Goal: Ask a question

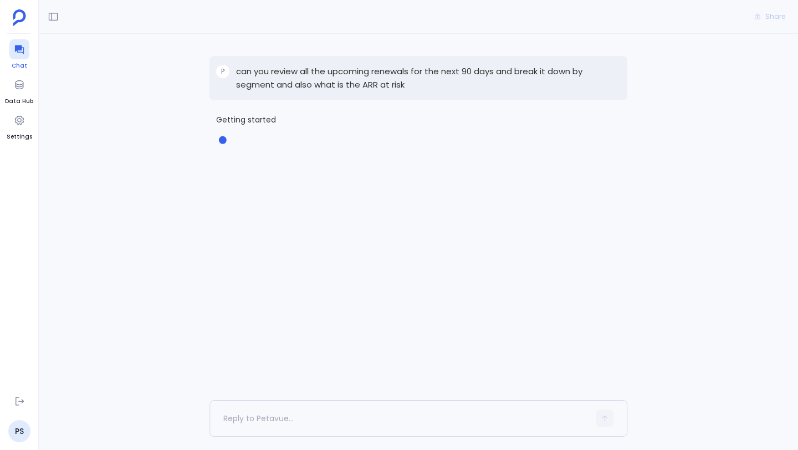
click at [21, 52] on icon at bounding box center [18, 49] width 9 height 9
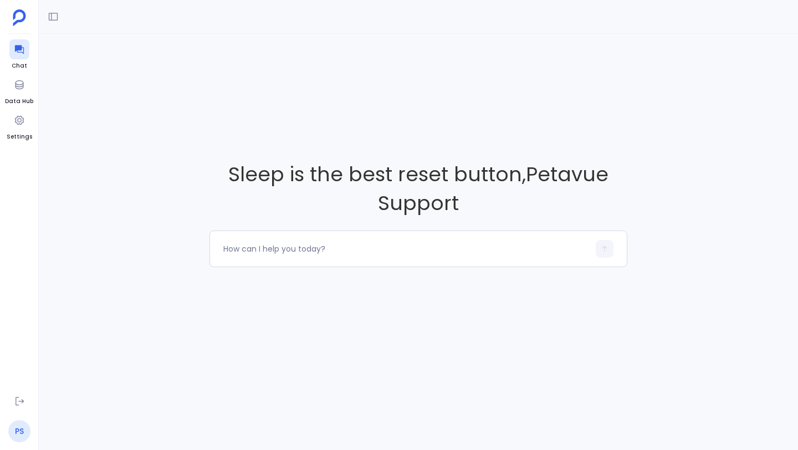
click at [18, 432] on link "PS" at bounding box center [19, 431] width 22 height 22
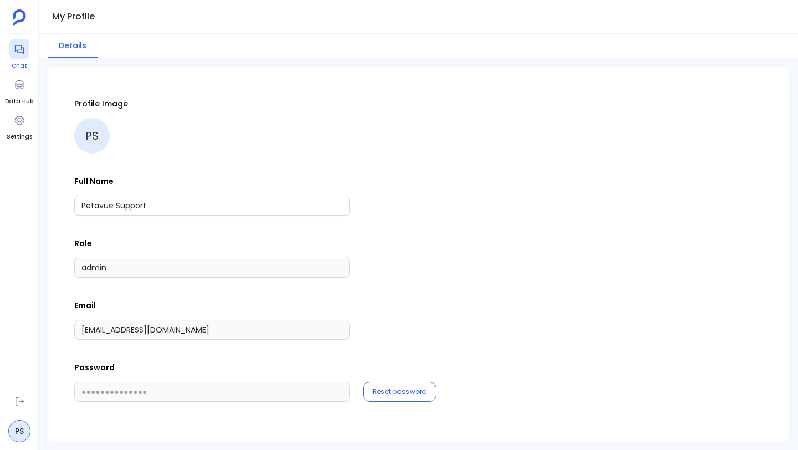
click at [24, 62] on span "Chat" at bounding box center [19, 66] width 20 height 9
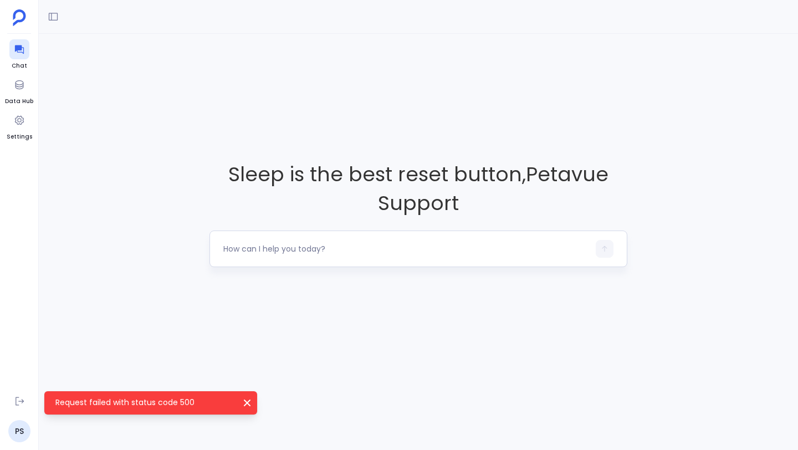
click at [273, 251] on textarea at bounding box center [406, 248] width 366 height 11
type textarea "s"
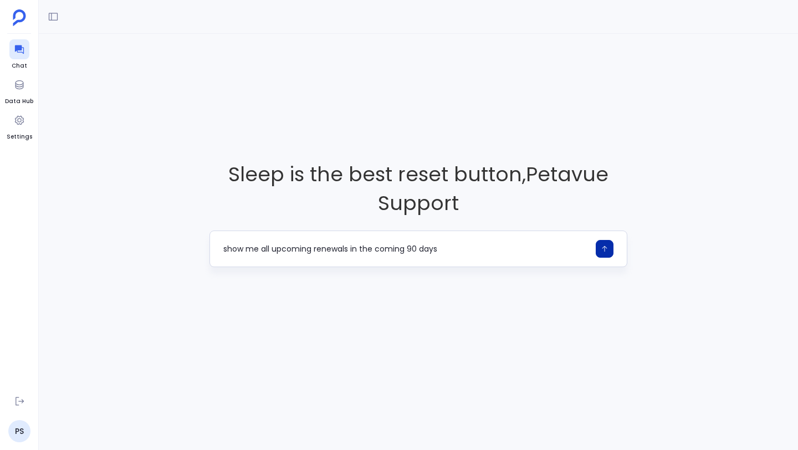
type textarea "show me all upcoming renewals in the coming 90 days"
click at [601, 251] on icon "button" at bounding box center [605, 249] width 8 height 8
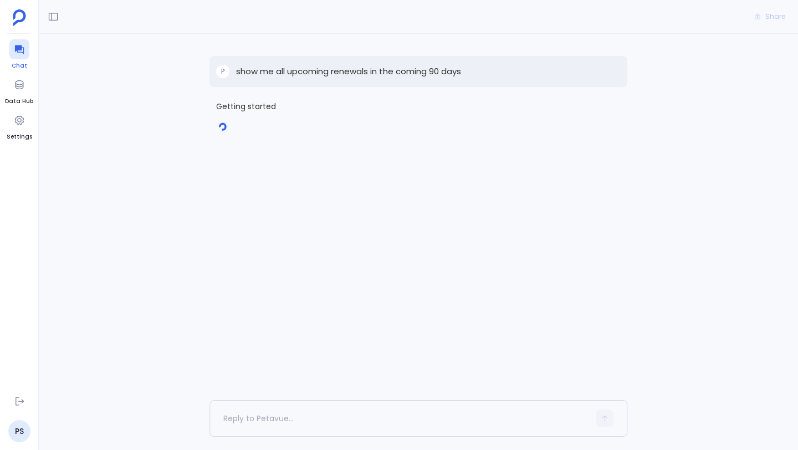
click at [22, 50] on icon at bounding box center [19, 49] width 11 height 11
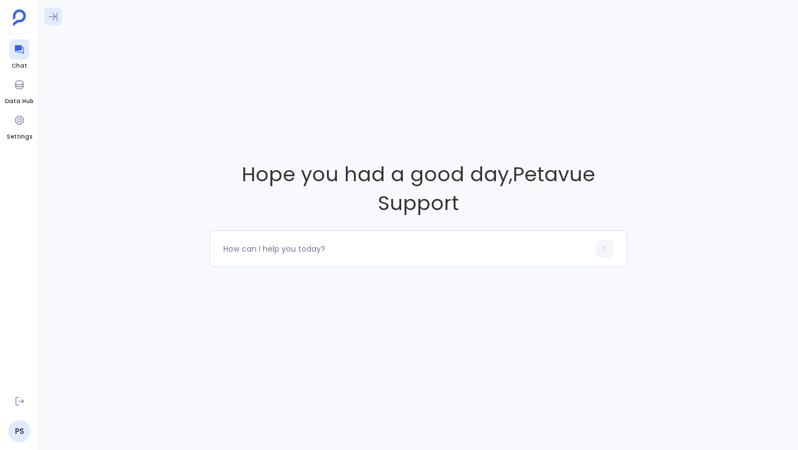
click at [58, 18] on icon at bounding box center [53, 16] width 11 height 11
click at [13, 42] on div at bounding box center [19, 49] width 20 height 20
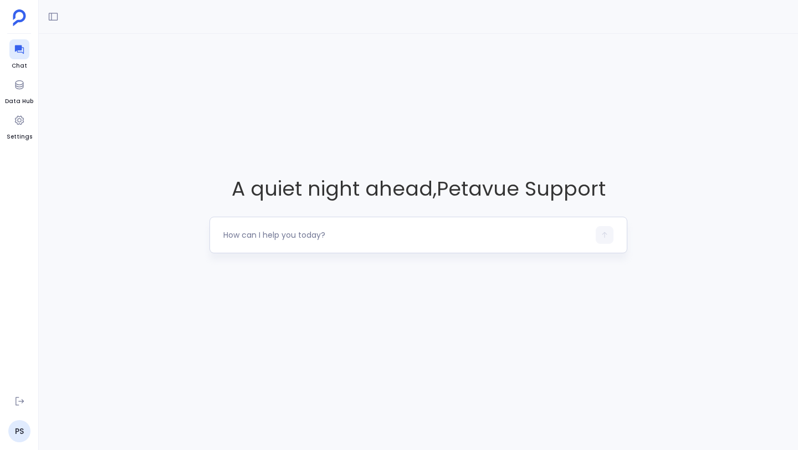
click at [267, 239] on textarea at bounding box center [406, 235] width 366 height 11
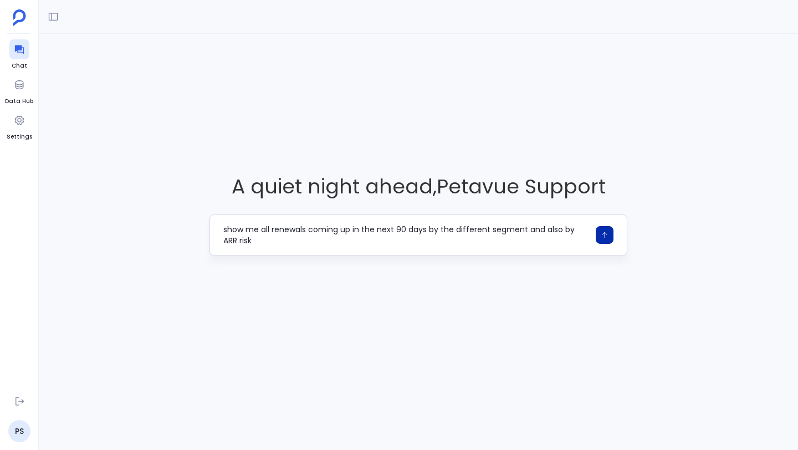
type textarea "show me all renewals coming up in the next 90 days by the different segment and…"
click at [604, 236] on icon "button" at bounding box center [605, 235] width 8 height 8
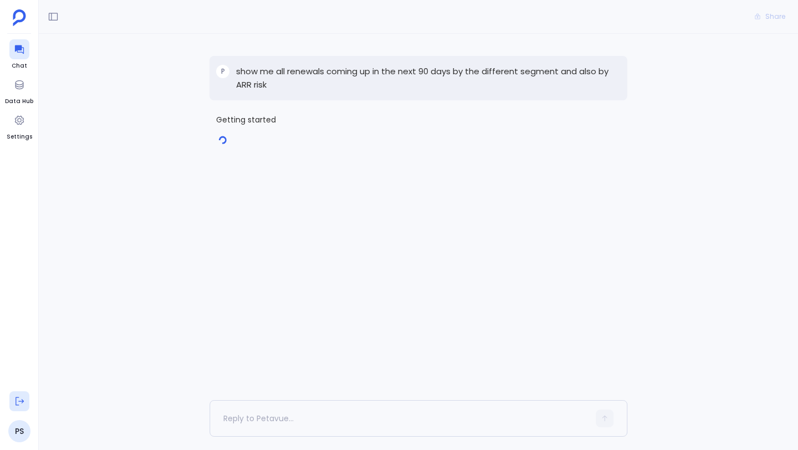
click at [19, 402] on icon at bounding box center [19, 401] width 11 height 11
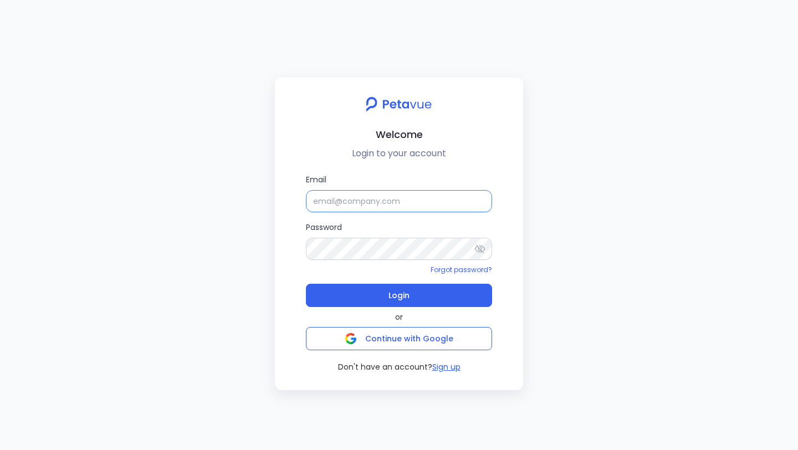
type input "[PERSON_NAME]"
drag, startPoint x: 409, startPoint y: 205, endPoint x: 297, endPoint y: 201, distance: 112.0
click at [297, 201] on div "Email [PERSON_NAME] Password Forgot password? Login or Continue with Google Don…" at bounding box center [399, 273] width 231 height 199
paste input "[EMAIL_ADDRESS][DOMAIN_NAME]"
type input "[EMAIL_ADDRESS][DOMAIN_NAME]"
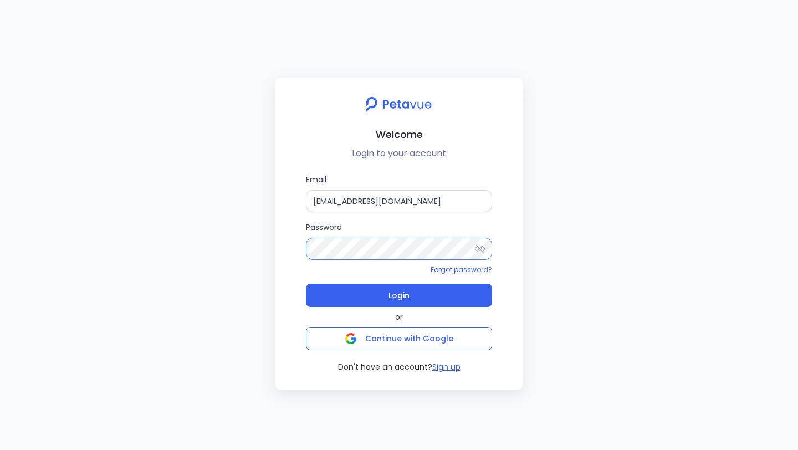
click at [299, 245] on div "Email [EMAIL_ADDRESS][DOMAIN_NAME] Password Forgot password? Login or Continue …" at bounding box center [399, 273] width 231 height 199
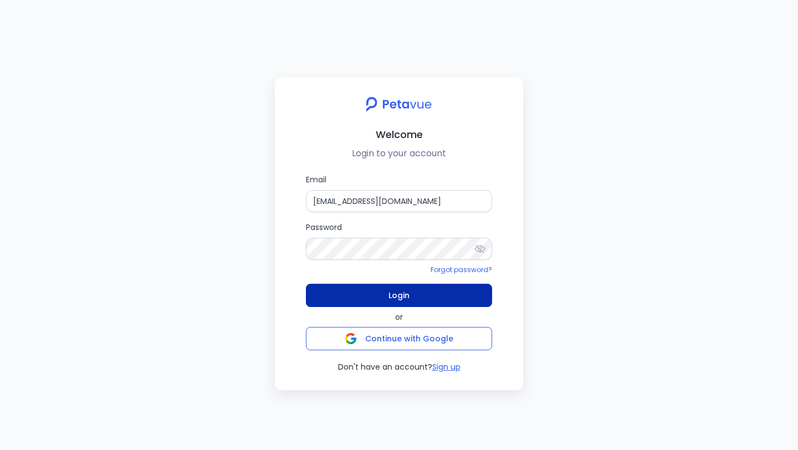
click at [342, 291] on button "Login" at bounding box center [399, 295] width 186 height 23
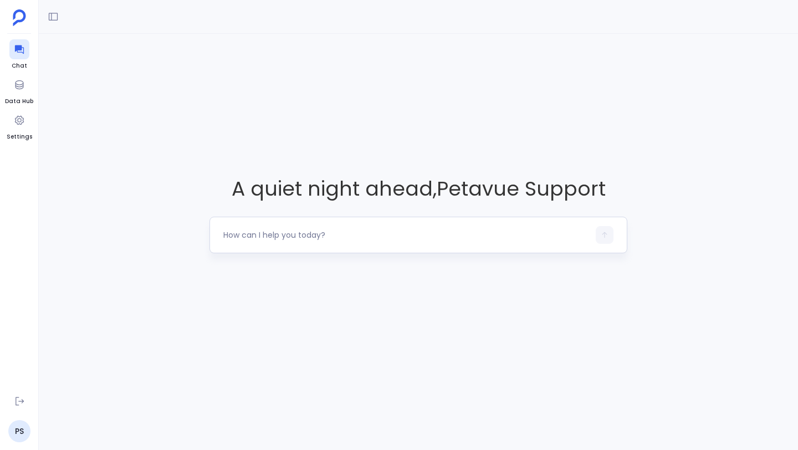
click at [282, 241] on div at bounding box center [406, 235] width 366 height 18
click at [282, 235] on textarea at bounding box center [406, 235] width 366 height 11
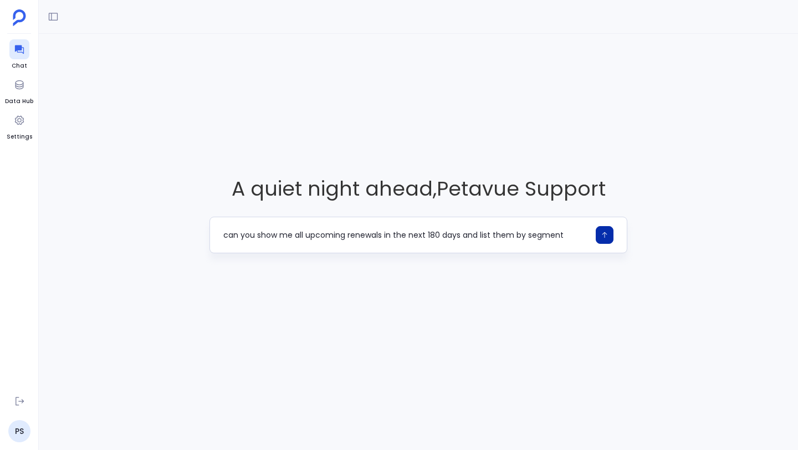
type textarea "can you show me all upcoming renewals in the next 180 days and list them by seg…"
click at [604, 234] on icon "button" at bounding box center [605, 235] width 8 height 8
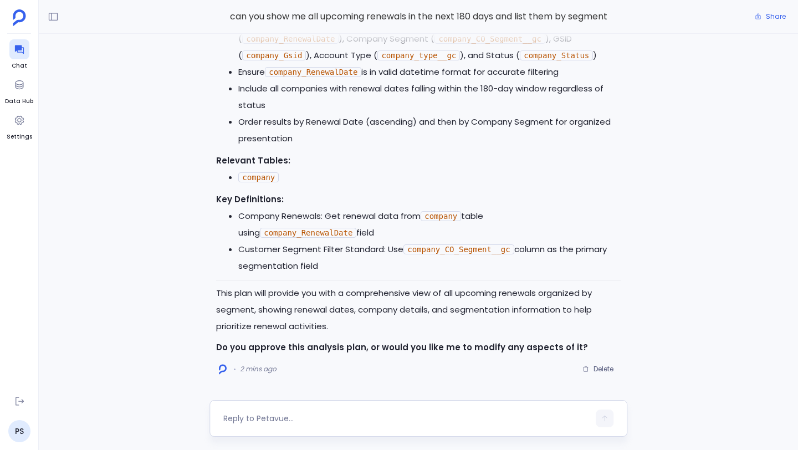
click at [317, 409] on div at bounding box center [419, 418] width 418 height 37
click at [307, 419] on textarea at bounding box center [406, 418] width 366 height 11
type textarea "approve"
click at [602, 419] on icon "button" at bounding box center [605, 419] width 8 height 8
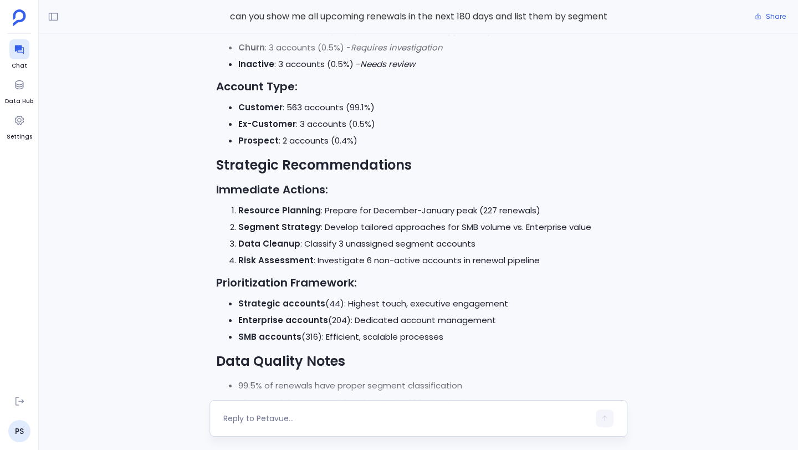
scroll to position [-11, 0]
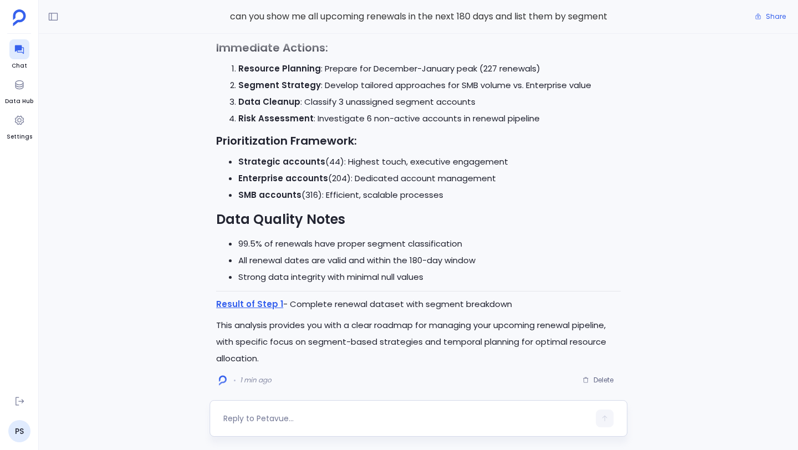
click at [319, 425] on div at bounding box center [406, 419] width 366 height 18
click at [313, 418] on textarea at bounding box center [406, 418] width 366 height 11
type textarea "can you"
drag, startPoint x: 265, startPoint y: 421, endPoint x: 220, endPoint y: 417, distance: 45.0
click at [220, 417] on div "can you" at bounding box center [419, 418] width 418 height 37
